Goal: Information Seeking & Learning: Check status

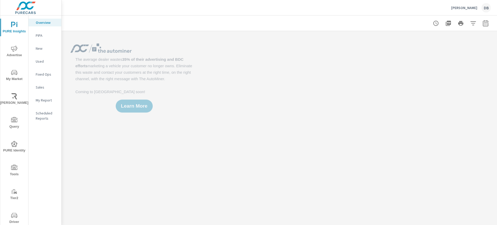
scroll to position [32, 0]
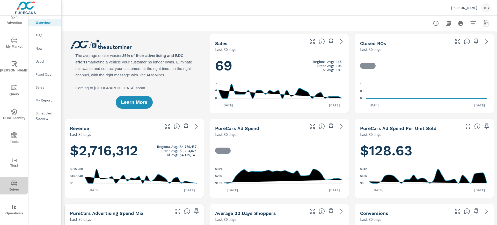
click at [12, 183] on icon "nav menu" at bounding box center [14, 183] width 6 height 6
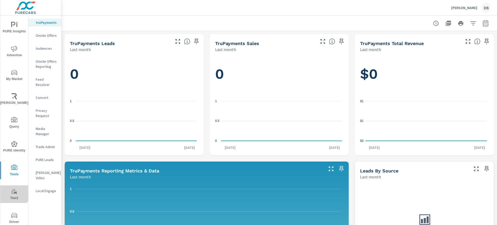
click at [11, 190] on icon "nav menu" at bounding box center [14, 191] width 6 height 6
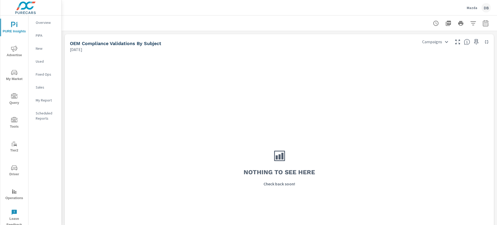
click at [14, 193] on rect "nav menu" at bounding box center [14, 192] width 1 height 2
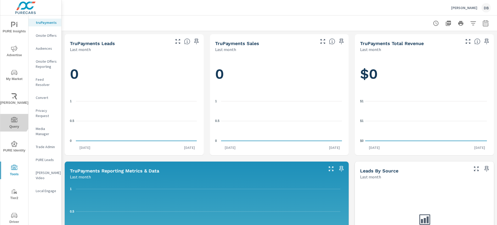
click at [11, 120] on icon "nav menu" at bounding box center [14, 120] width 6 height 6
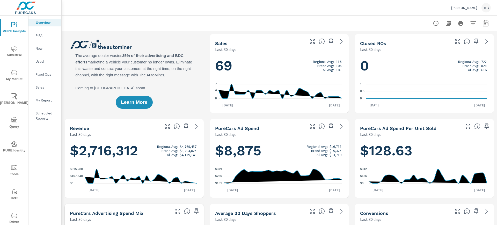
click at [13, 171] on span "Tools" at bounding box center [14, 171] width 25 height 13
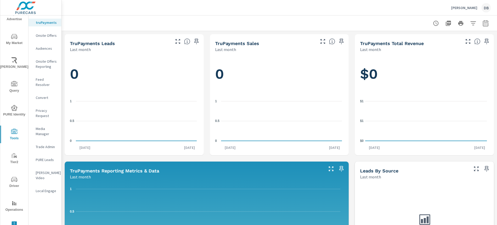
scroll to position [37, 0]
click at [13, 177] on icon "nav menu" at bounding box center [14, 178] width 6 height 6
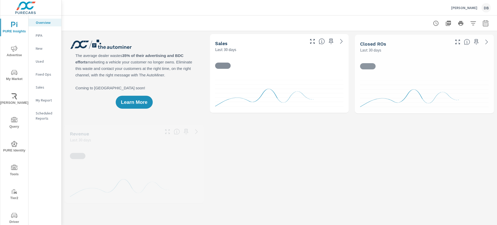
scroll to position [37, 0]
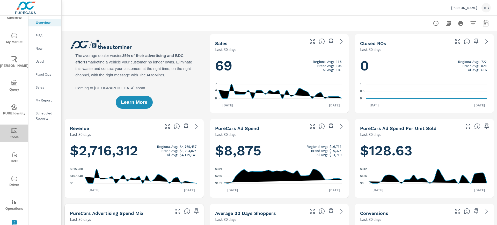
click at [14, 129] on icon "nav menu" at bounding box center [14, 131] width 6 height 6
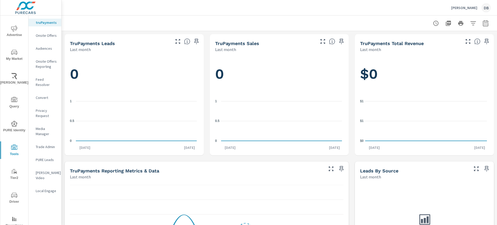
scroll to position [37, 0]
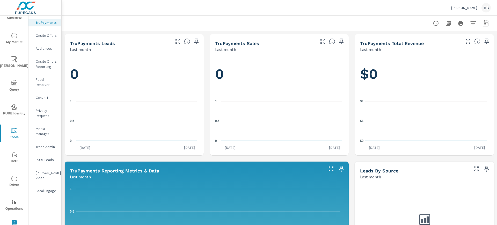
click at [11, 177] on icon "nav menu" at bounding box center [14, 178] width 6 height 5
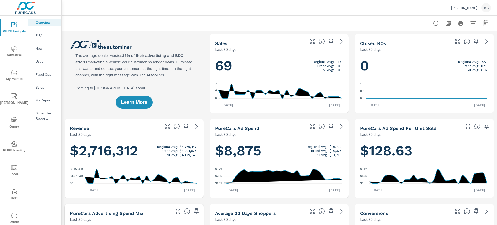
click at [12, 49] on icon "nav menu" at bounding box center [14, 49] width 6 height 6
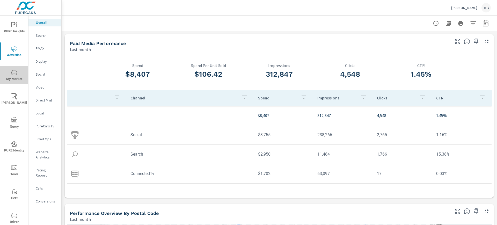
click at [15, 74] on icon "nav menu" at bounding box center [14, 72] width 6 height 5
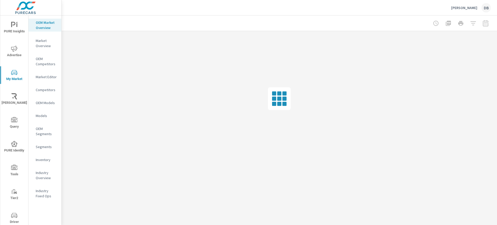
click at [14, 97] on icon "nav menu" at bounding box center [14, 96] width 6 height 6
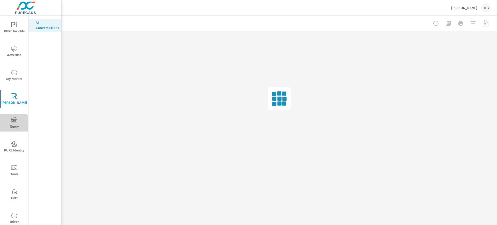
click at [13, 124] on span "Query" at bounding box center [14, 123] width 25 height 13
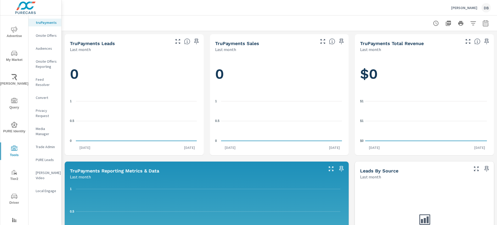
scroll to position [37, 0]
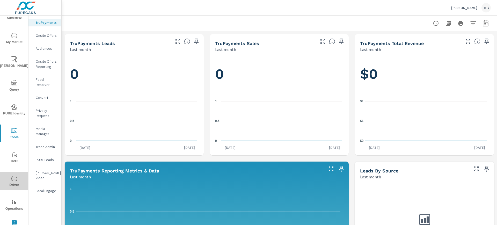
click at [14, 178] on icon "nav menu" at bounding box center [14, 178] width 6 height 5
